Goal: Subscribe to service/newsletter

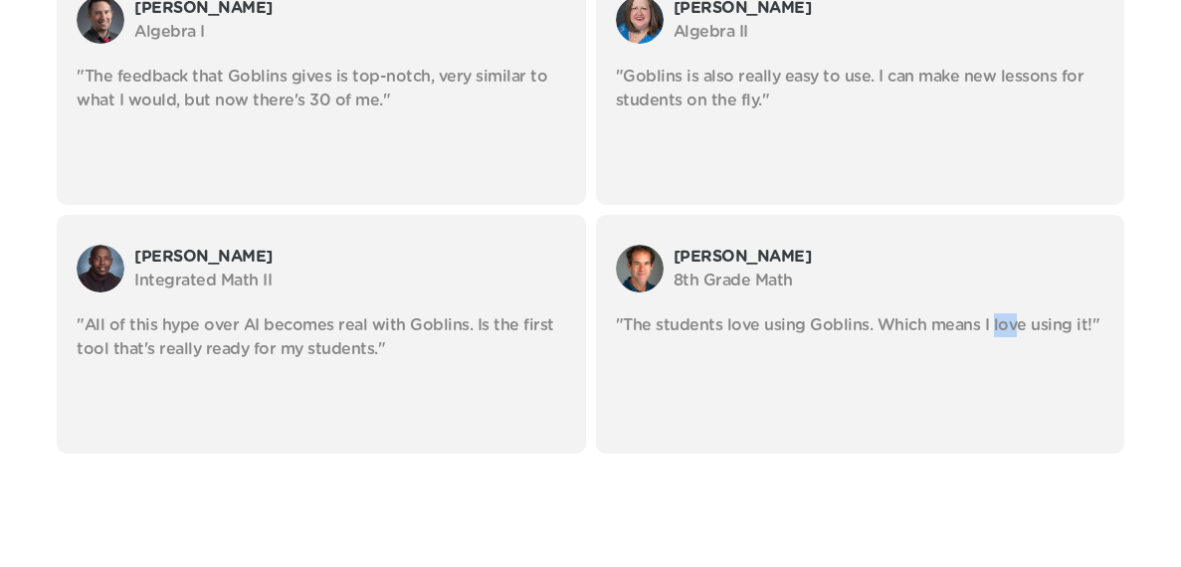
scroll to position [5279, 0]
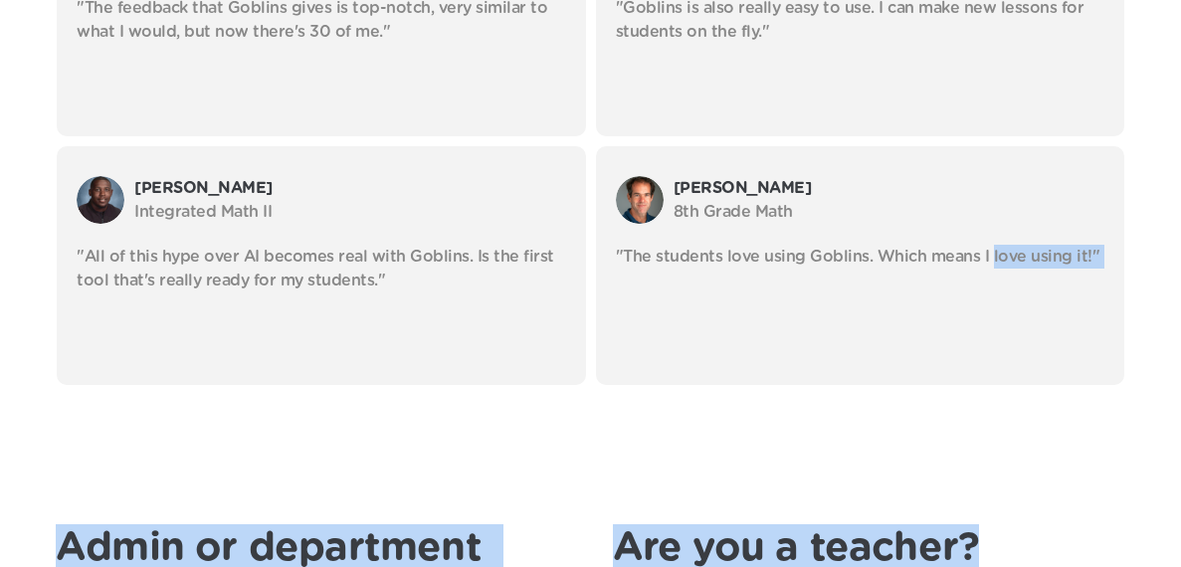
click at [956, 376] on div "[PERSON_NAME] 8th Grade Math "The students love using Goblins. Which means I lo…" at bounding box center [860, 265] width 528 height 239
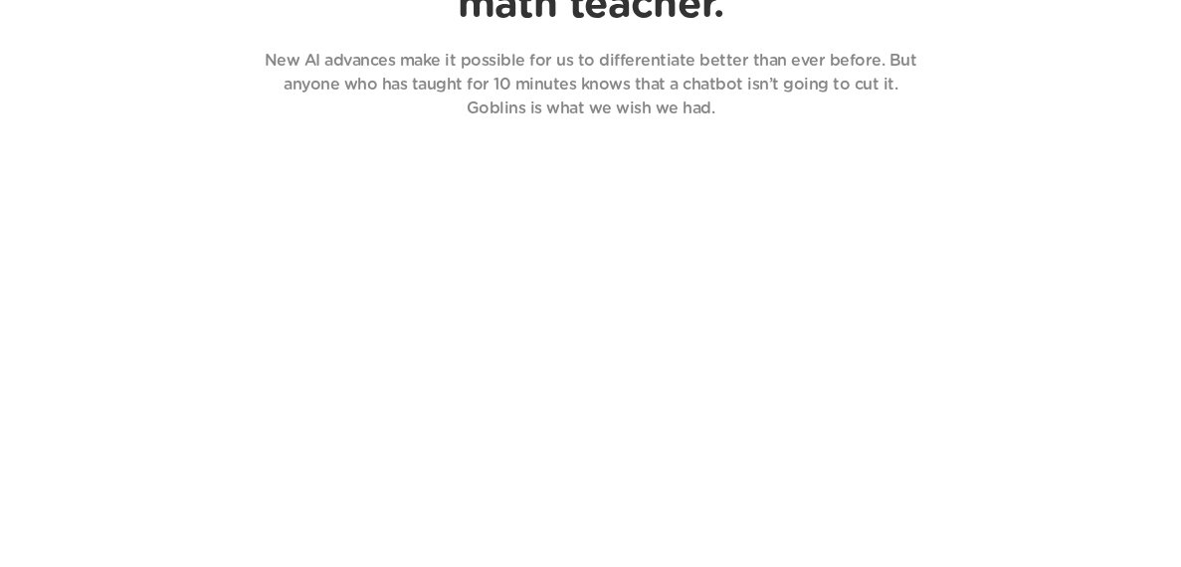
scroll to position [1780, 0]
click at [1022, 493] on header "Finally, AI that works for math students, designed by a math teacher. New AI ad…" at bounding box center [590, 519] width 1181 height 1268
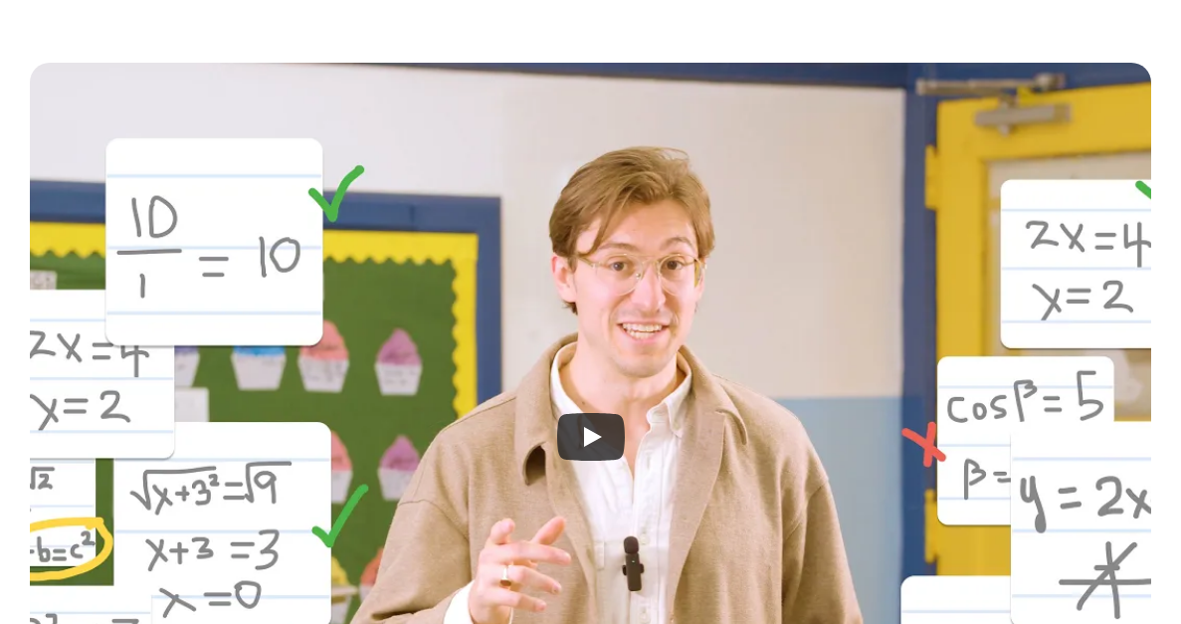
click at [859, 423] on div at bounding box center [590, 436] width 1121 height 747
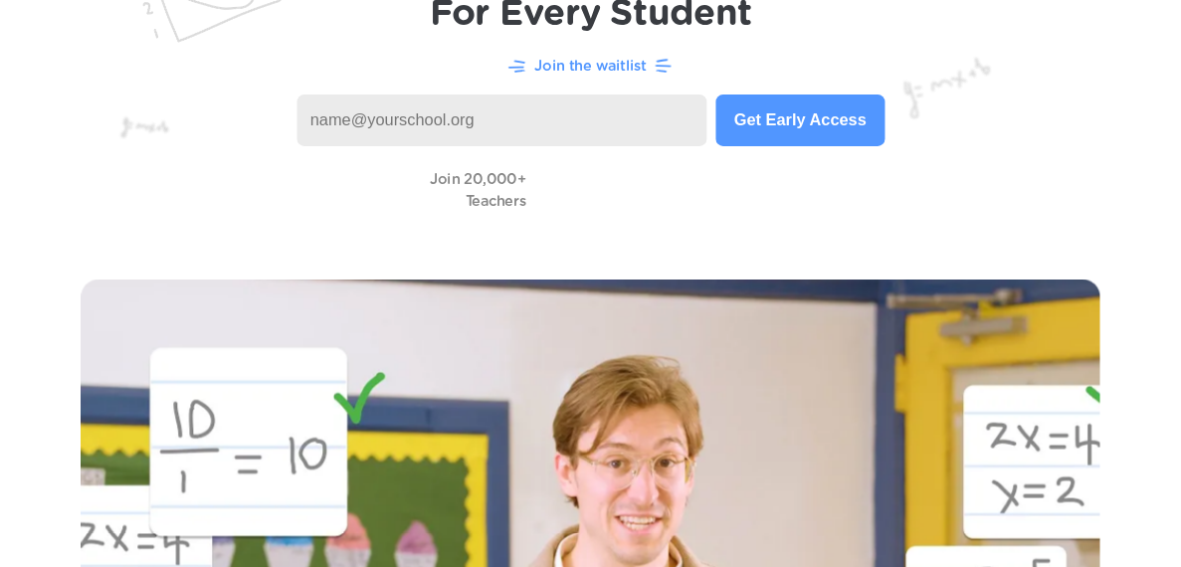
scroll to position [0, 0]
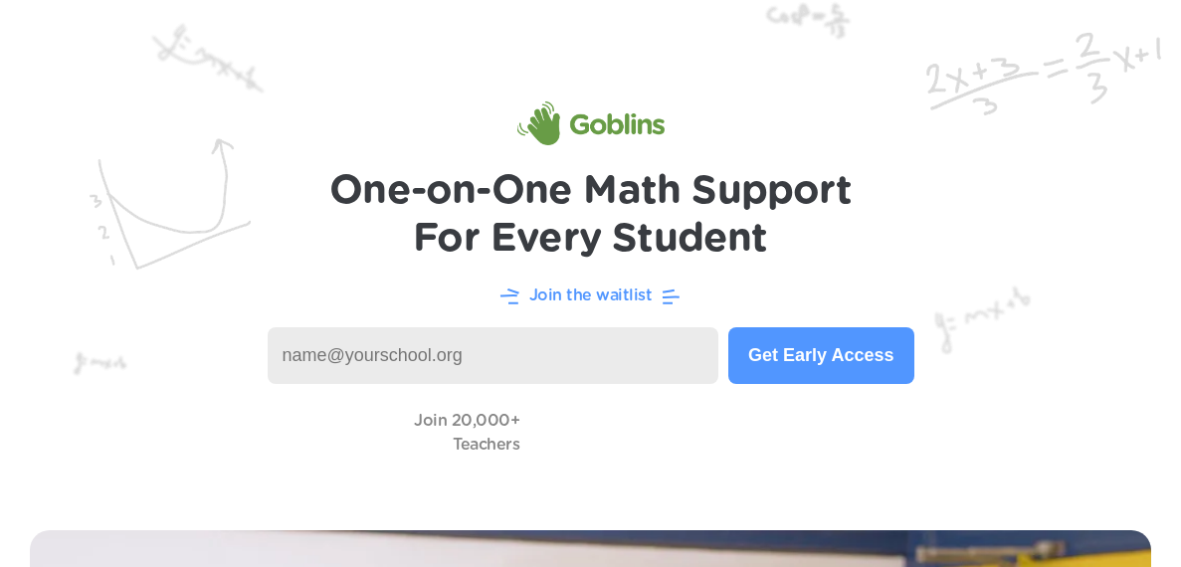
click at [598, 362] on input at bounding box center [494, 355] width 452 height 57
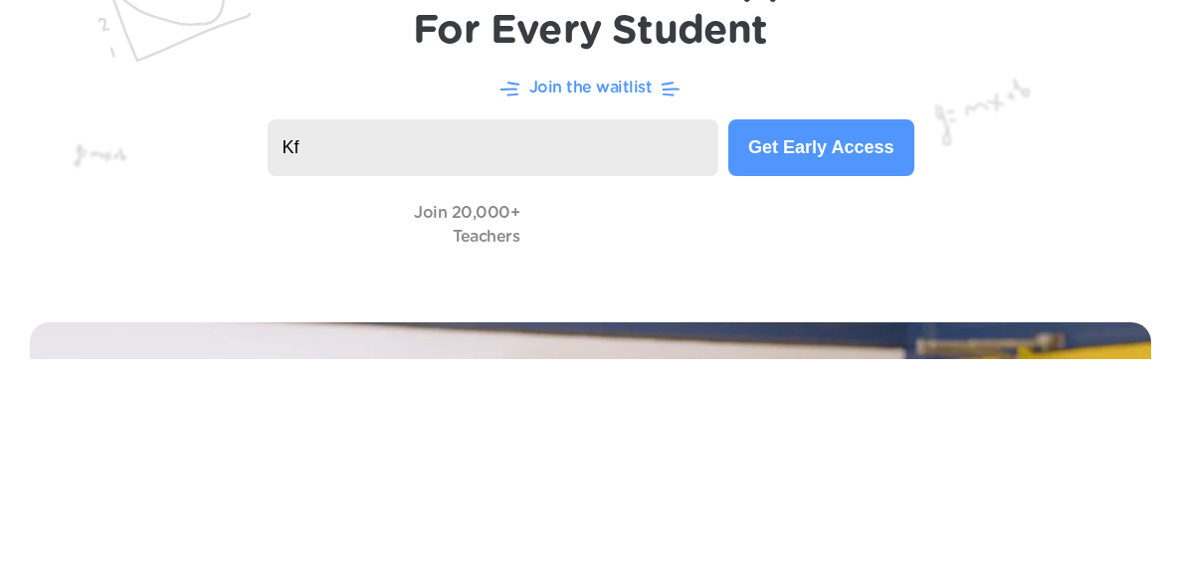
type input "K"
click at [815, 357] on button "Get Early Access" at bounding box center [820, 355] width 185 height 57
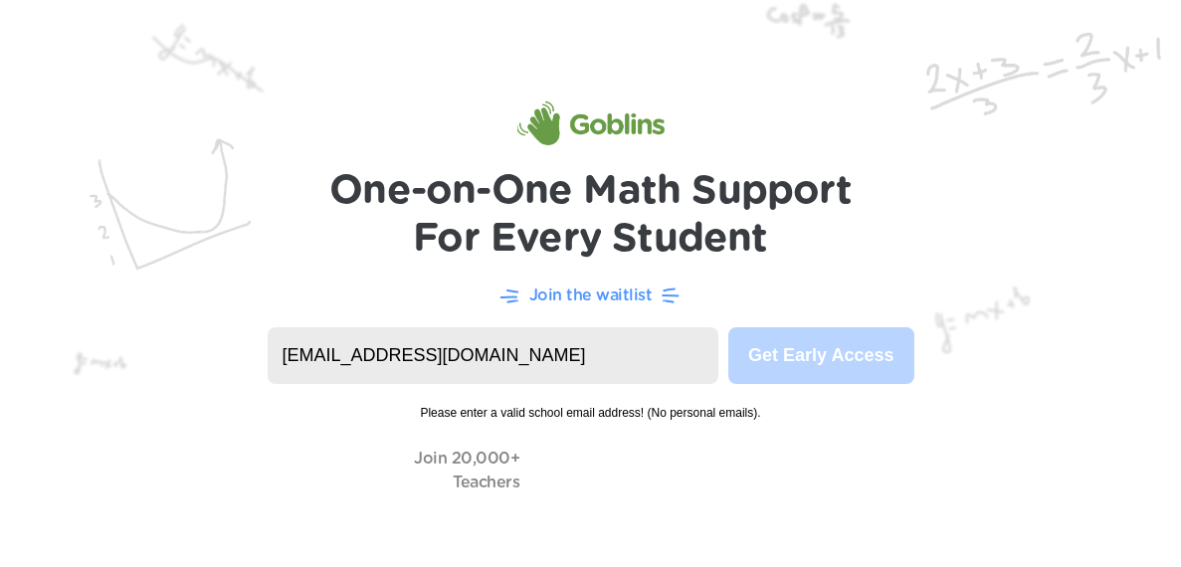
click at [565, 475] on video at bounding box center [628, 470] width 199 height 57
click at [612, 462] on video at bounding box center [628, 470] width 199 height 57
click at [653, 468] on video at bounding box center [628, 470] width 199 height 57
click at [722, 468] on video at bounding box center [628, 470] width 199 height 57
click at [617, 194] on h1 "One-on-One Math Support For Every Student" at bounding box center [590, 214] width 522 height 95
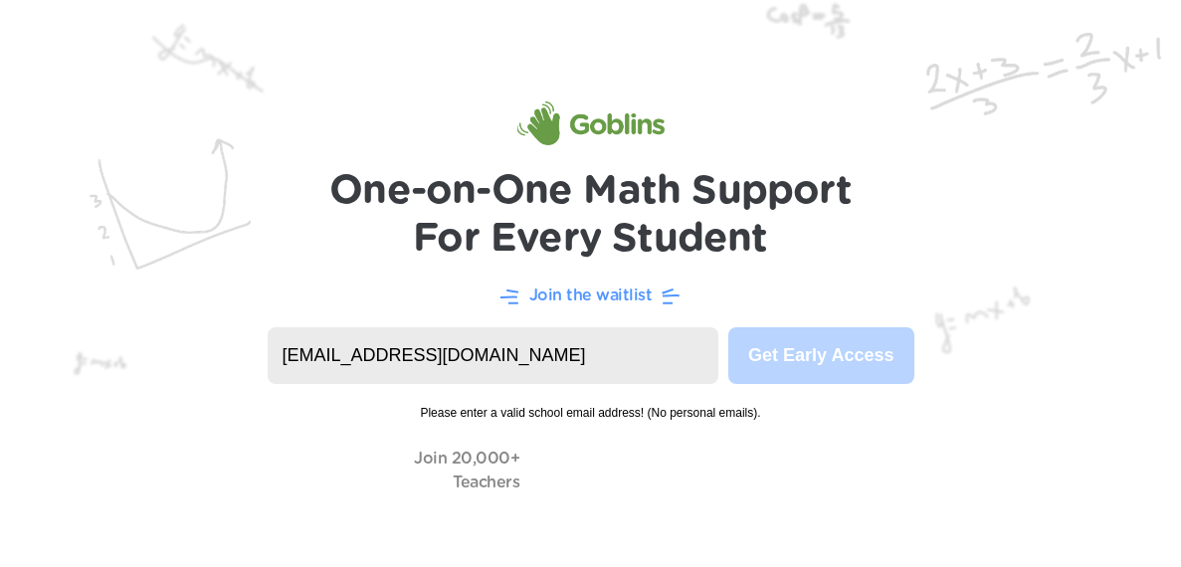
click at [339, 362] on input "[EMAIL_ADDRESS][DOMAIN_NAME]" at bounding box center [494, 355] width 452 height 57
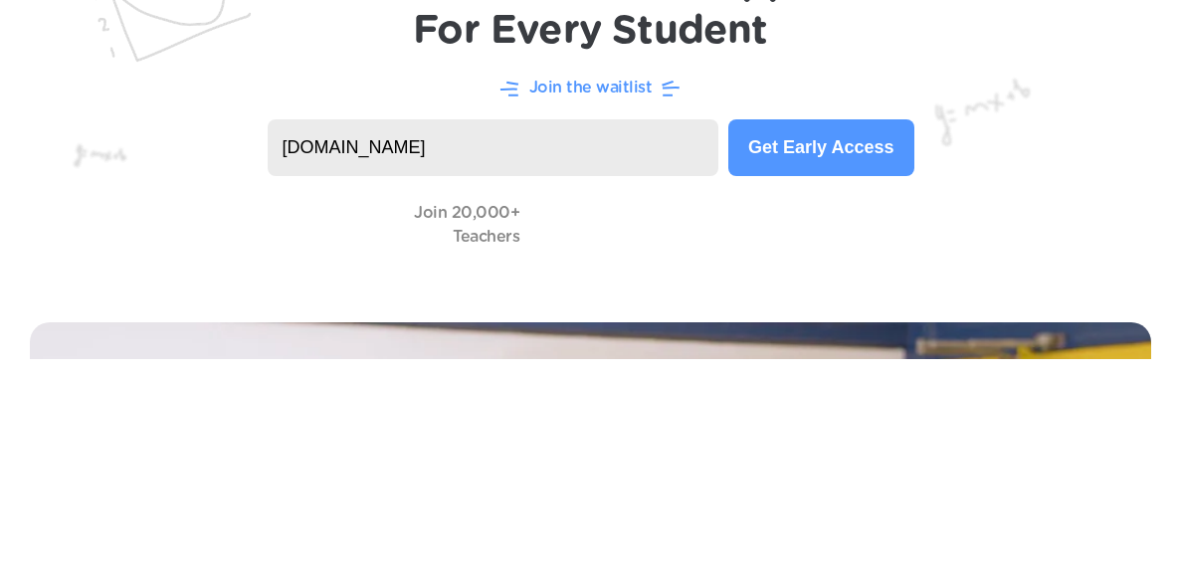
type input "[DOMAIN_NAME]"
click at [825, 369] on button "Get Early Access" at bounding box center [820, 355] width 185 height 57
